Goal: Transaction & Acquisition: Purchase product/service

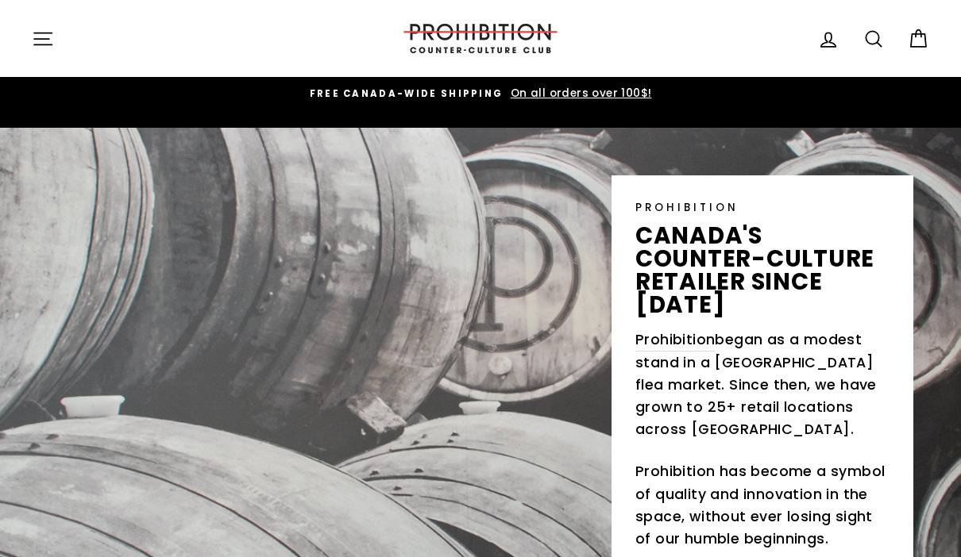
click at [34, 41] on icon "button" at bounding box center [43, 39] width 22 height 22
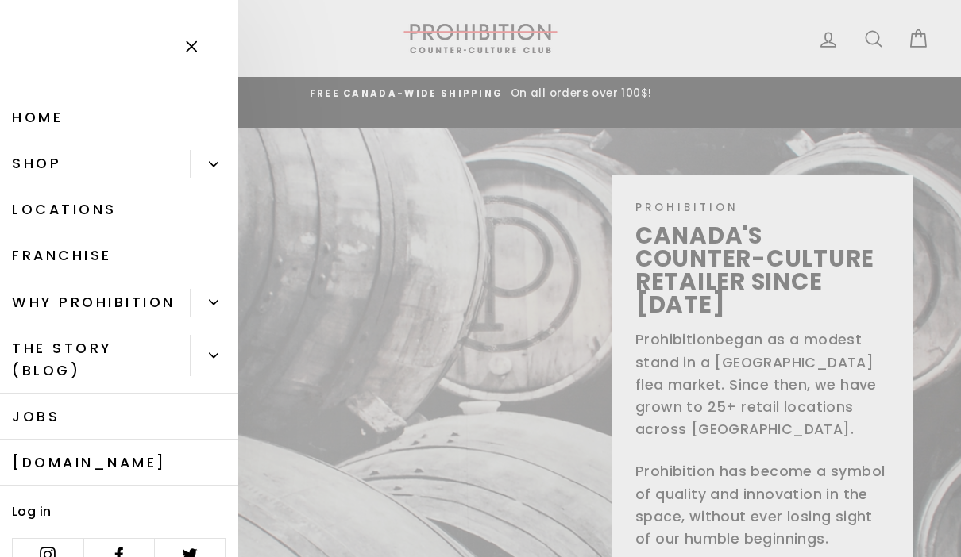
click at [31, 166] on link "Shop" at bounding box center [95, 164] width 190 height 46
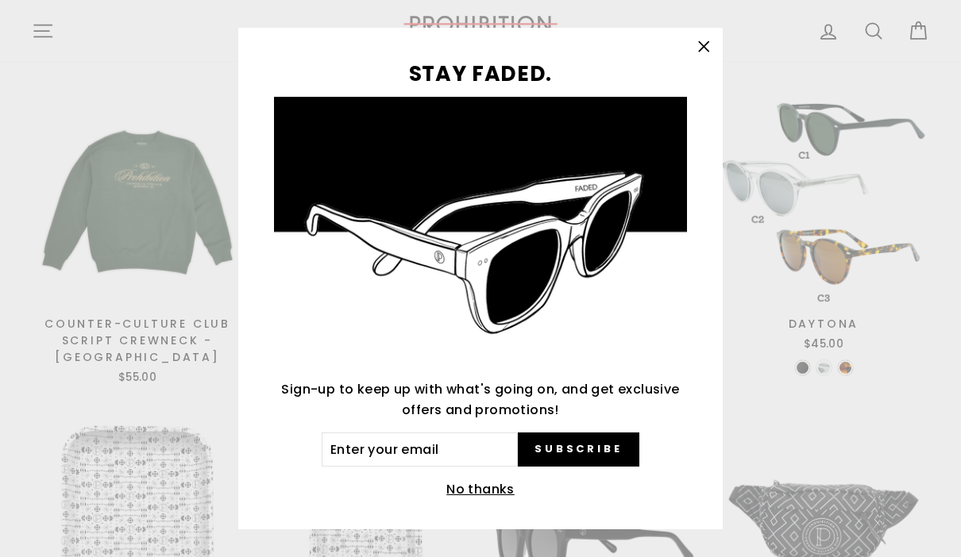
scroll to position [1159, 0]
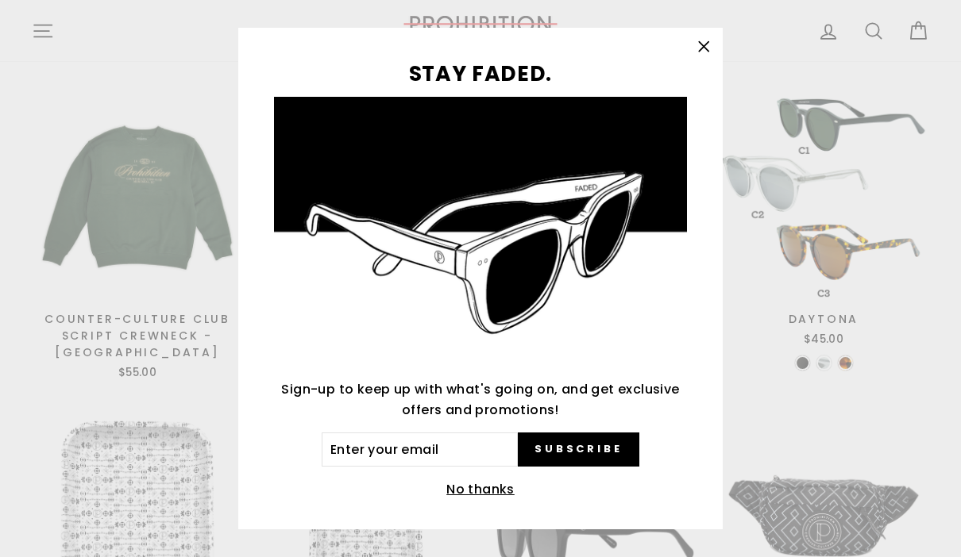
click at [868, 365] on div "STAY FADED. Sign-up to keep up with what's going on, and get exclusive offers a…" at bounding box center [480, 278] width 961 height 557
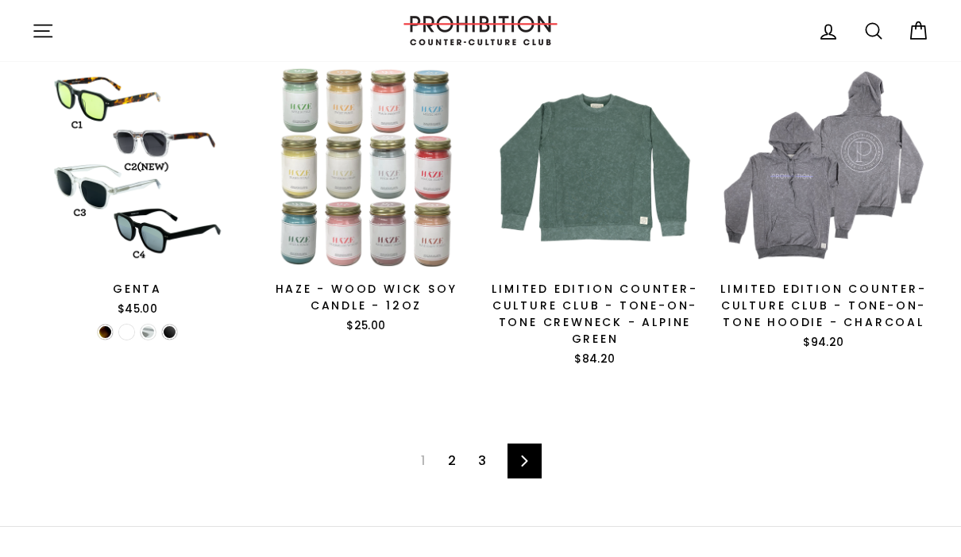
scroll to position [2119, 0]
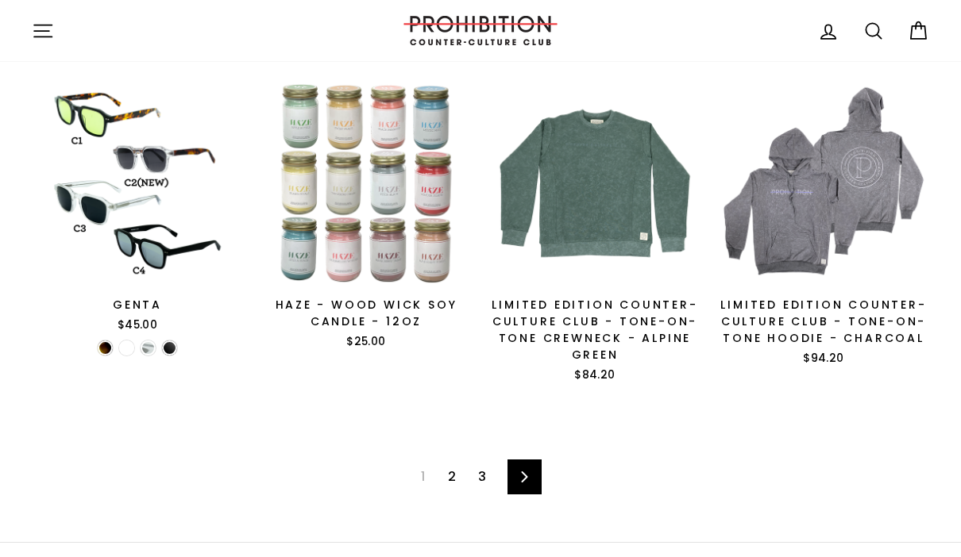
click at [530, 472] on icon at bounding box center [524, 477] width 10 height 11
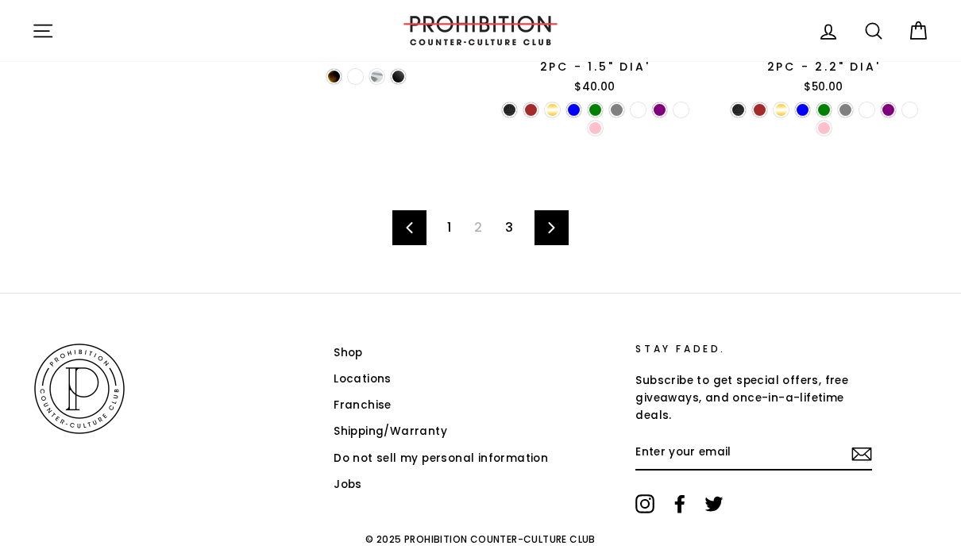
scroll to position [2409, 0]
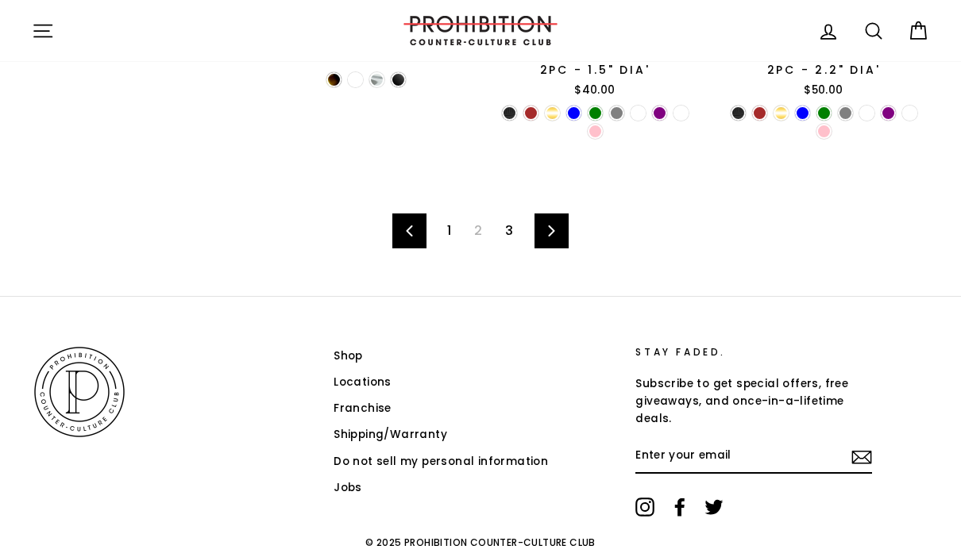
click at [557, 214] on link "Next" at bounding box center [551, 231] width 34 height 35
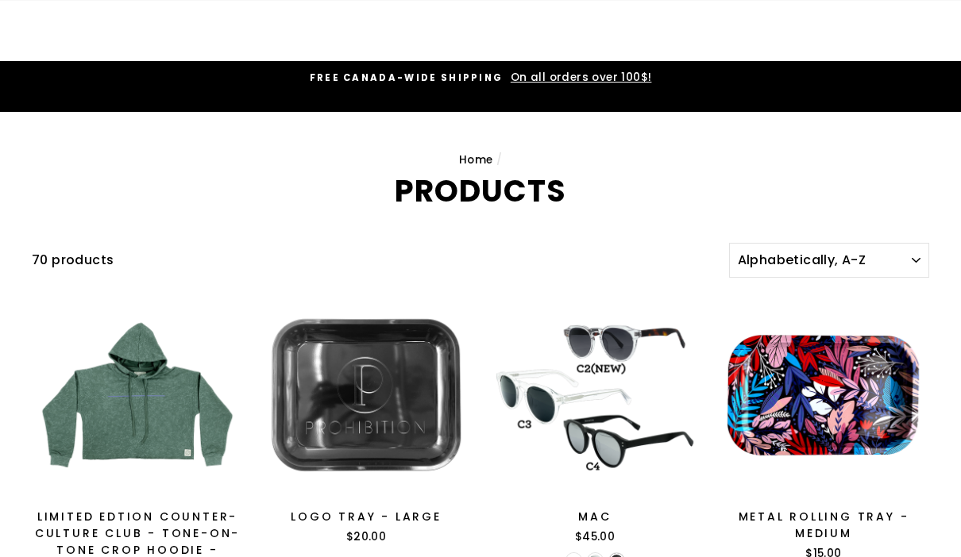
scroll to position [2472, 0]
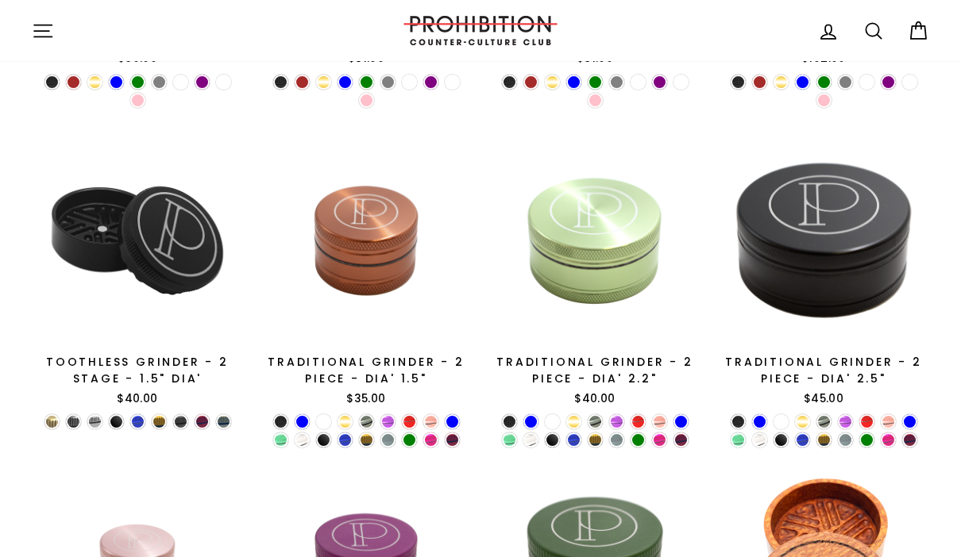
scroll to position [511, 0]
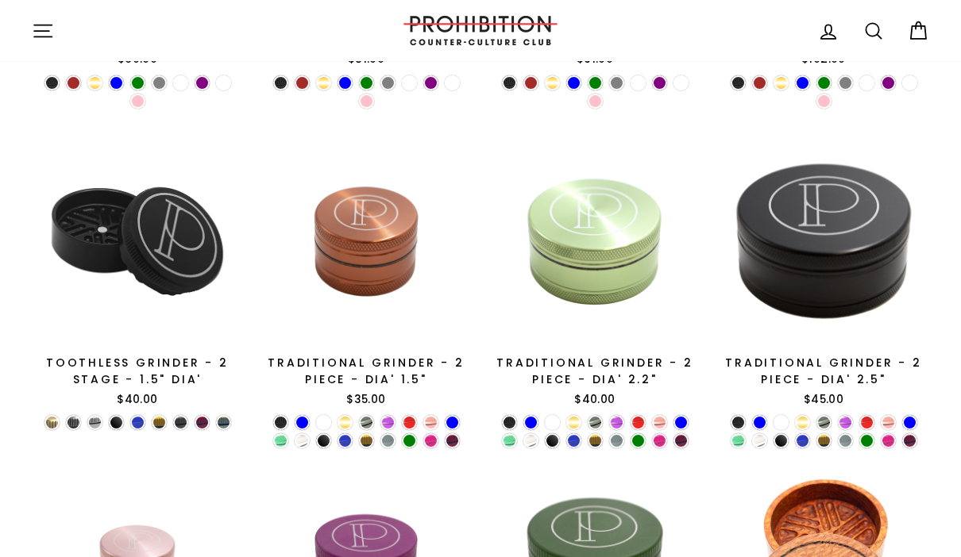
click at [38, 29] on icon "button" at bounding box center [43, 31] width 22 height 22
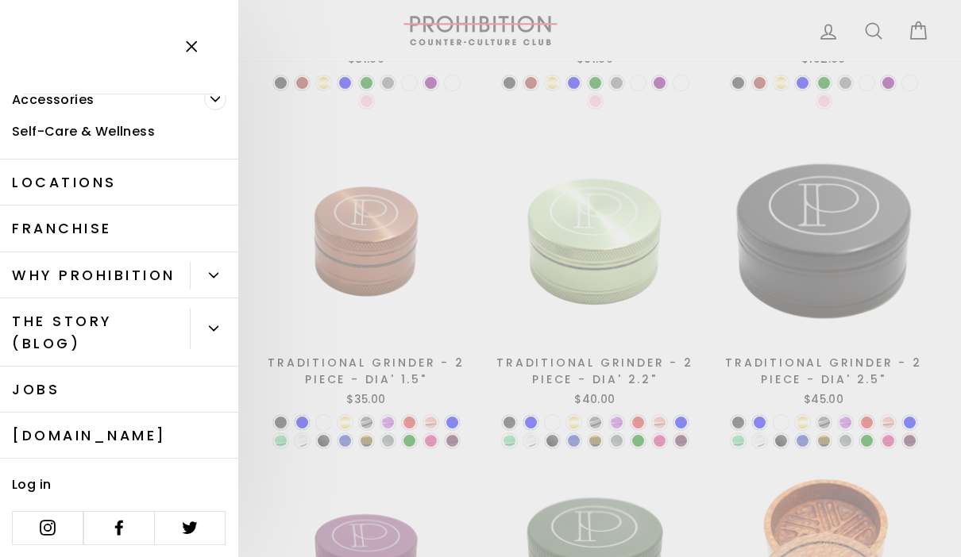
scroll to position [199, 0]
